Goal: Task Accomplishment & Management: Use online tool/utility

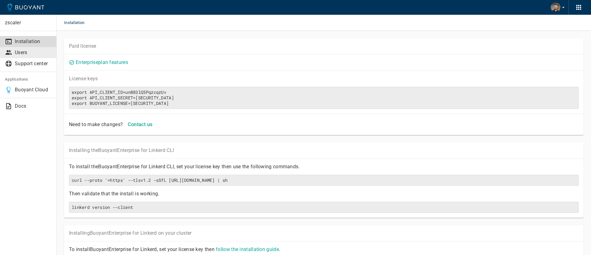
click at [30, 57] on link "Users" at bounding box center [28, 52] width 56 height 11
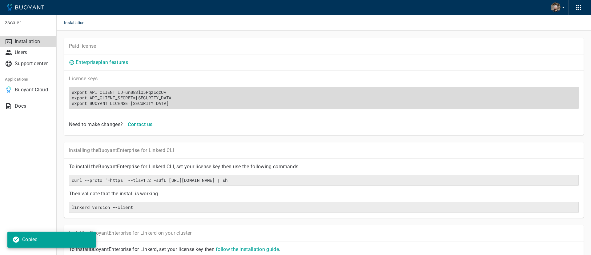
click at [302, 103] on h6 "export API_CLIENT_ID=unB83lQ5PqzcqzUv export API_CLIENT_SECRET=edcdcc77f2ea3e7a…" at bounding box center [324, 98] width 504 height 17
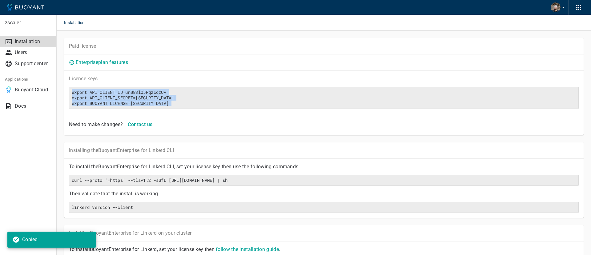
click at [312, 109] on div "License key s Copied export API_CLIENT_ID=unB83lQ5PqzcqzUv export API_CLIENT_SE…" at bounding box center [324, 92] width 520 height 43
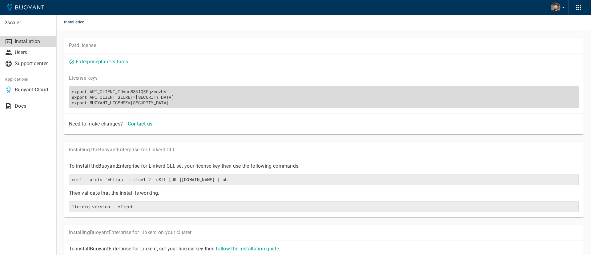
scroll to position [0, 1257]
click at [477, 100] on h6 "export API_CLIENT_ID=unB83lQ5PqzcqzUv export API_CLIENT_SECRET=edcdcc77f2ea3e7a…" at bounding box center [324, 97] width 504 height 17
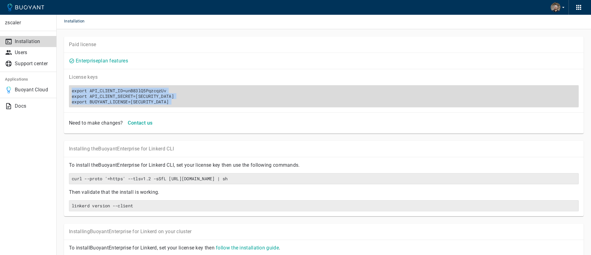
click at [376, 90] on div "export API_CLIENT_ID=unB83lQ5PqzcqzUv export API_CLIENT_SECRET=edcdcc77f2ea3e7a…" at bounding box center [324, 96] width 510 height 22
click at [241, 100] on h6 "export API_CLIENT_ID=unB83lQ5PqzcqzUv export API_CLIENT_SECRET=edcdcc77f2ea3e7a…" at bounding box center [324, 96] width 504 height 17
click at [146, 99] on h6 "export API_CLIENT_ID=unB83lQ5PqzcqzUv export API_CLIENT_SECRET=edcdcc77f2ea3e7a…" at bounding box center [324, 96] width 504 height 17
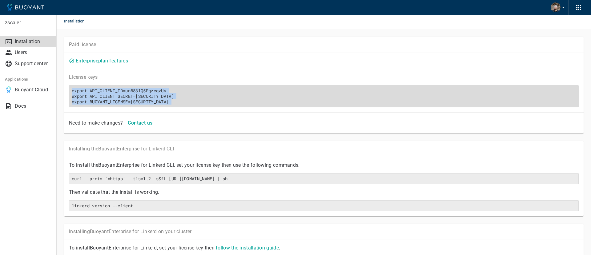
click at [134, 99] on h6 "export API_CLIENT_ID=unB83lQ5PqzcqzUv export API_CLIENT_SECRET=edcdcc77f2ea3e7a…" at bounding box center [324, 96] width 504 height 17
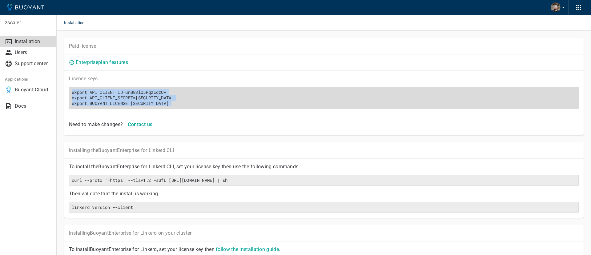
scroll to position [0, 988]
click at [207, 88] on div "export API_CLIENT_ID=unB83lQ5PqzcqzUv export API_CLIENT_SECRET=edcdcc77f2ea3e7a…" at bounding box center [324, 98] width 510 height 22
click at [201, 100] on div "export API_CLIENT_ID=unB83lQ5PqzcqzUv export API_CLIENT_SECRET=edcdcc77f2ea3e7a…" at bounding box center [324, 98] width 510 height 22
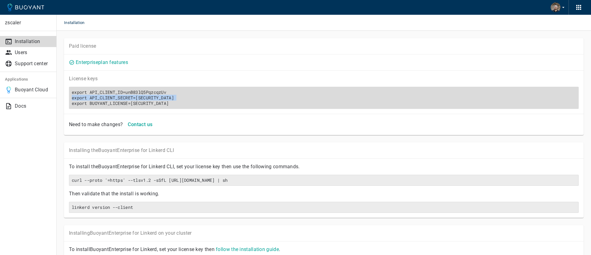
click at [169, 99] on div "export API_CLIENT_ID=unB83lQ5PqzcqzUv export API_CLIENT_SECRET=edcdcc77f2ea3e7a…" at bounding box center [324, 98] width 510 height 22
click at [169, 103] on h6 "export API_CLIENT_ID=unB83lQ5PqzcqzUv export API_CLIENT_SECRET=edcdcc77f2ea3e7a…" at bounding box center [324, 98] width 504 height 17
